Goal: Task Accomplishment & Management: Manage account settings

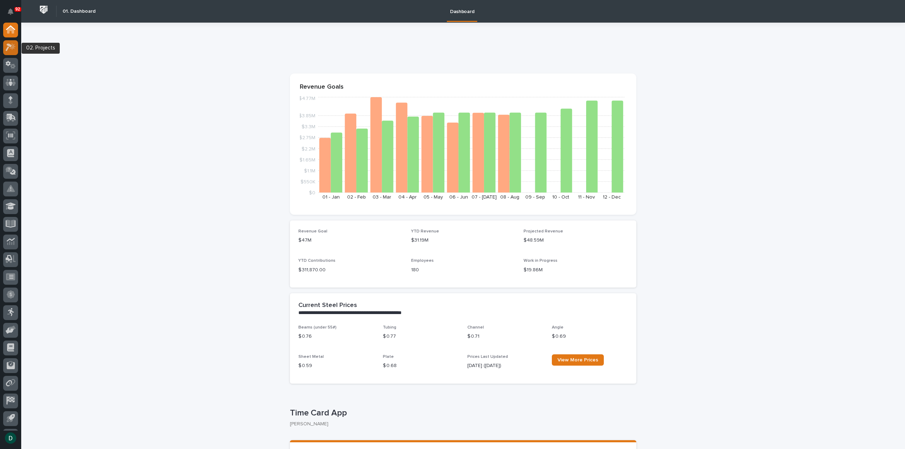
click at [9, 48] on icon at bounding box center [11, 47] width 10 height 8
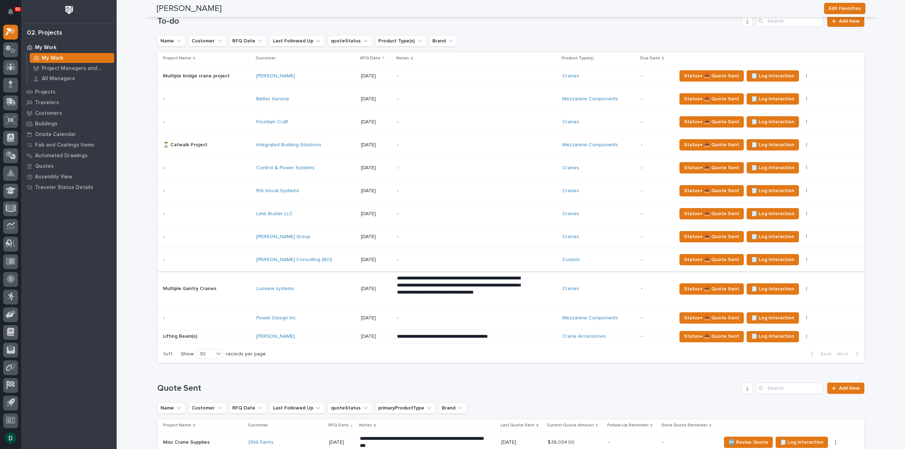
scroll to position [460, 0]
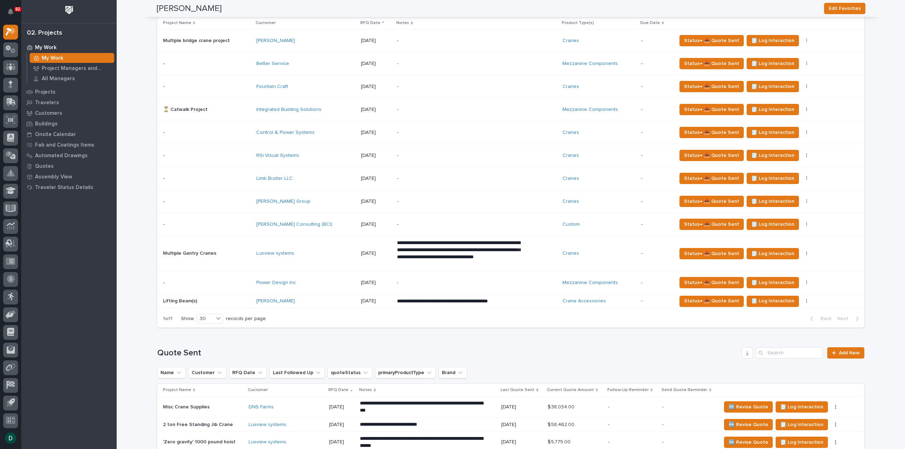
click at [236, 281] on p at bounding box center [207, 283] width 88 height 6
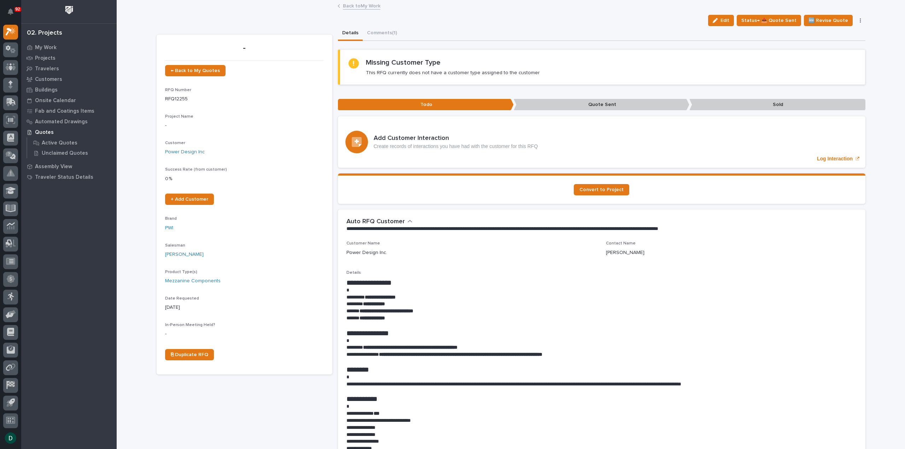
click at [365, 8] on link "Back to My Work" at bounding box center [361, 5] width 37 height 8
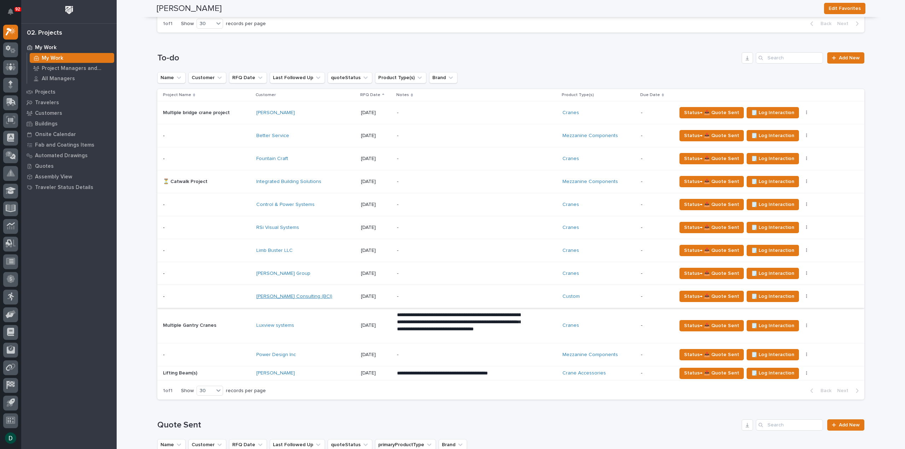
scroll to position [389, 0]
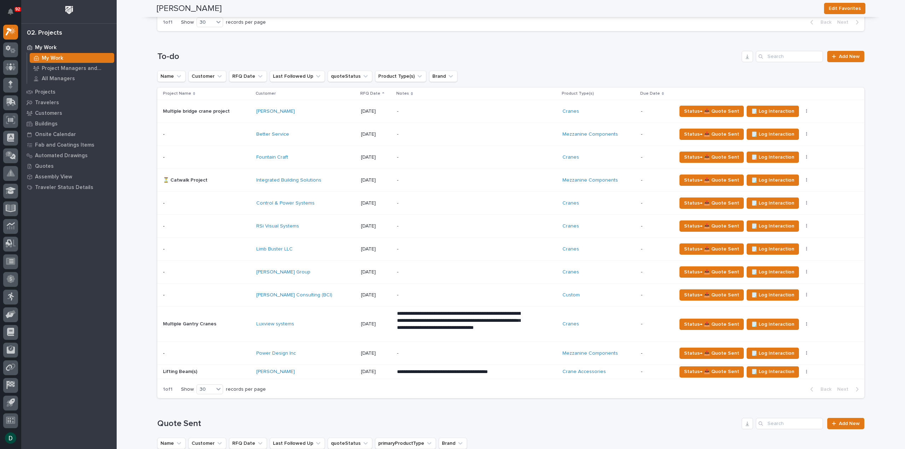
click at [243, 296] on p at bounding box center [207, 295] width 88 height 6
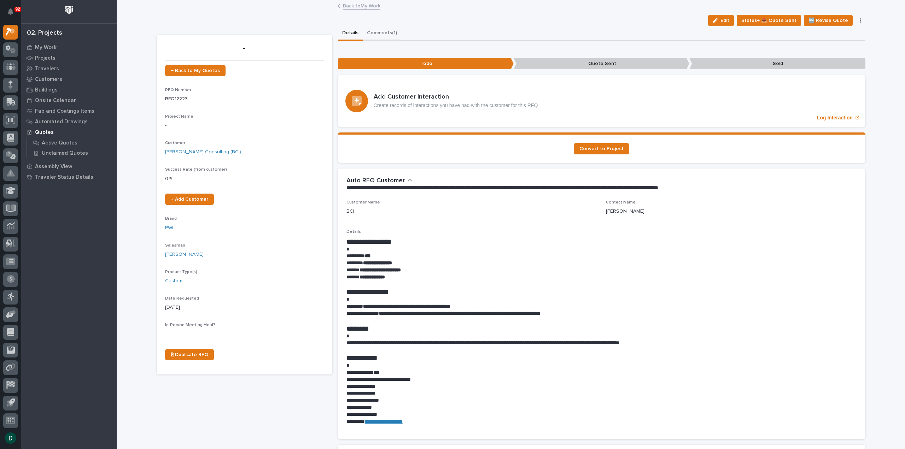
click at [385, 29] on button "Comments (1)" at bounding box center [382, 33] width 39 height 15
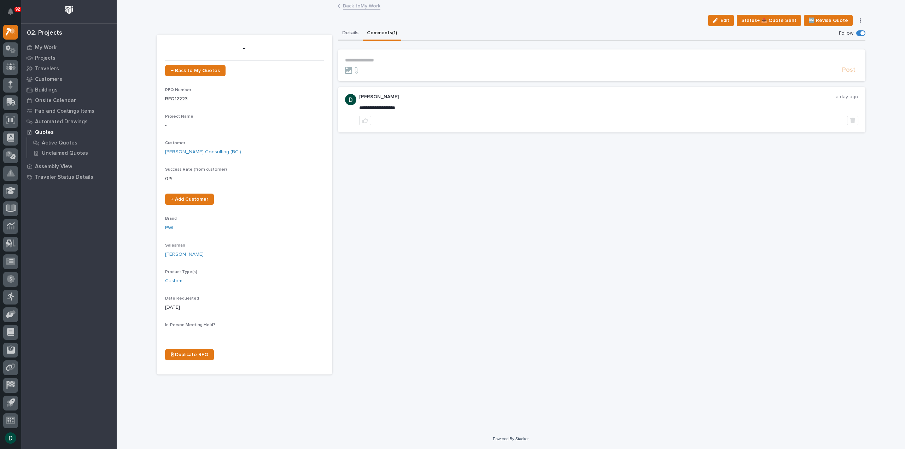
click at [355, 33] on button "Details" at bounding box center [350, 33] width 25 height 15
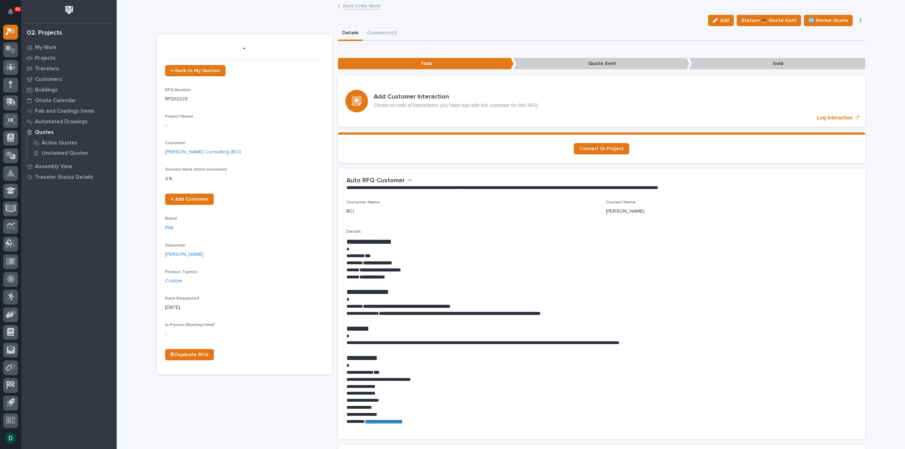
click at [366, 5] on link "Back to My Work" at bounding box center [361, 5] width 37 height 8
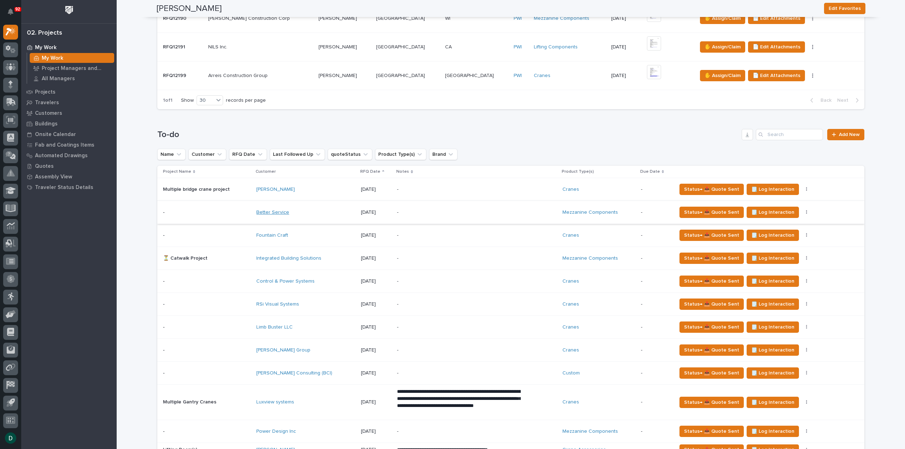
scroll to position [354, 0]
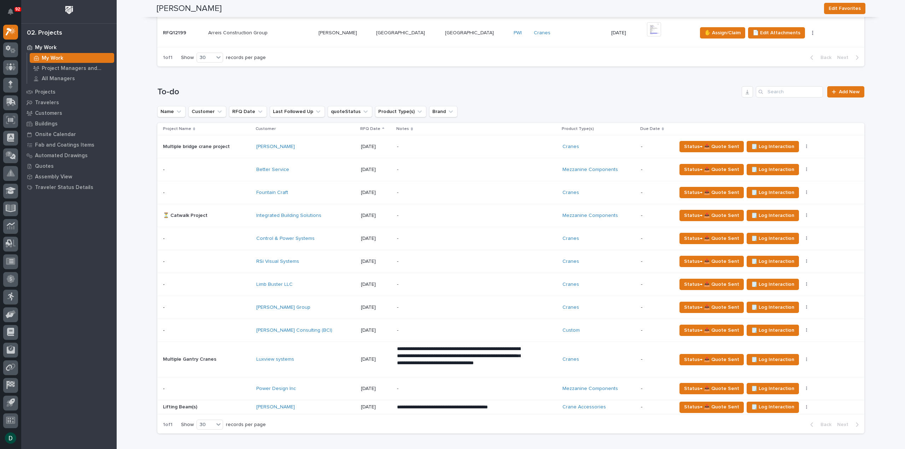
click at [241, 238] on p at bounding box center [207, 239] width 88 height 6
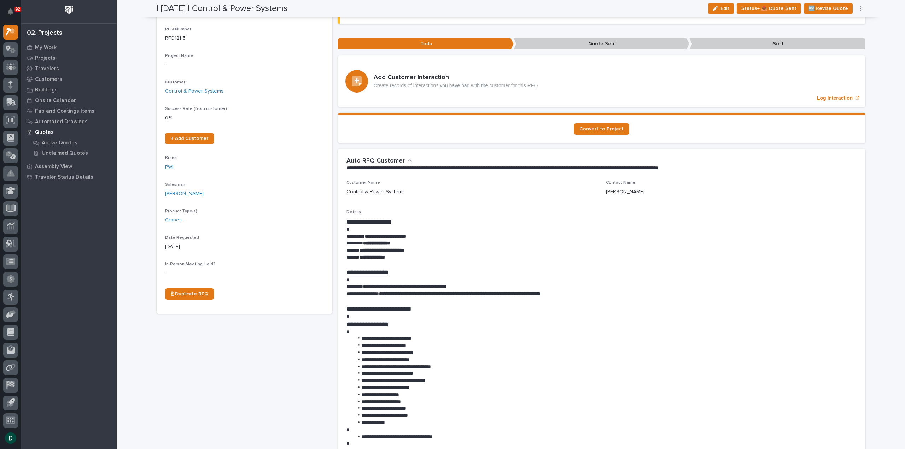
scroll to position [35, 0]
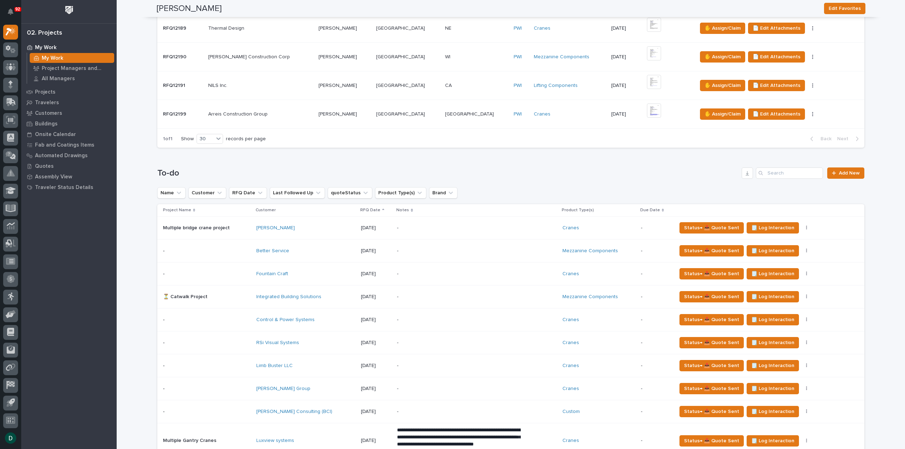
scroll to position [318, 0]
